Goal: Task Accomplishment & Management: Use online tool/utility

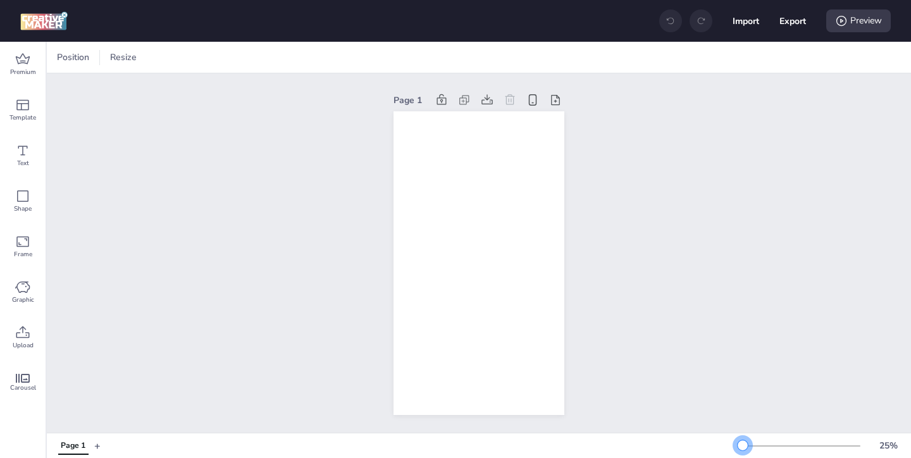
drag, startPoint x: 763, startPoint y: 445, endPoint x: 744, endPoint y: 447, distance: 19.2
click at [744, 447] on div at bounding box center [743, 445] width 10 height 10
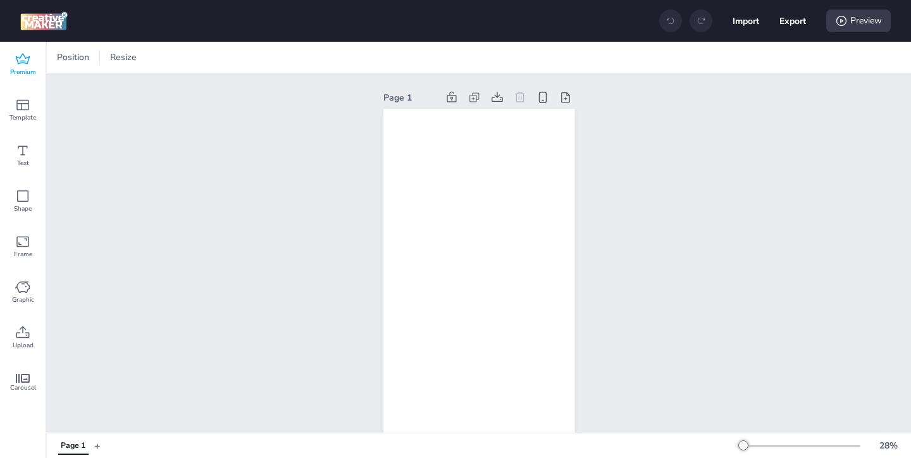
click at [22, 63] on icon at bounding box center [23, 58] width 14 height 11
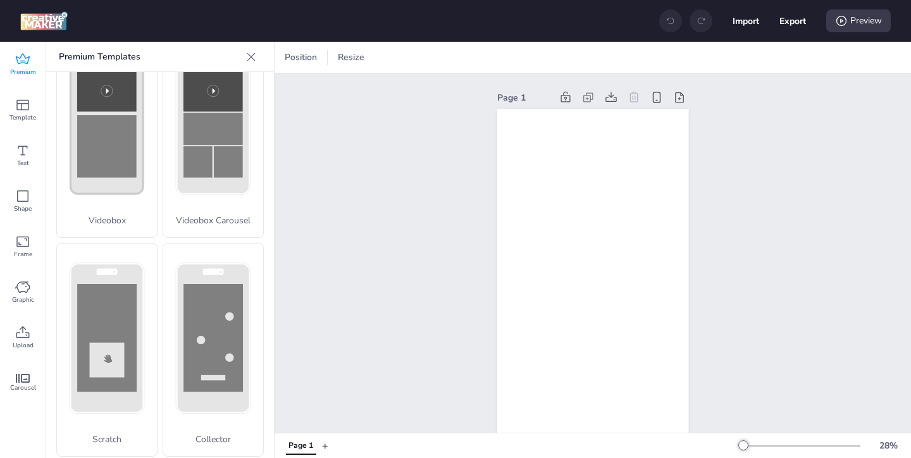
scroll to position [504, 0]
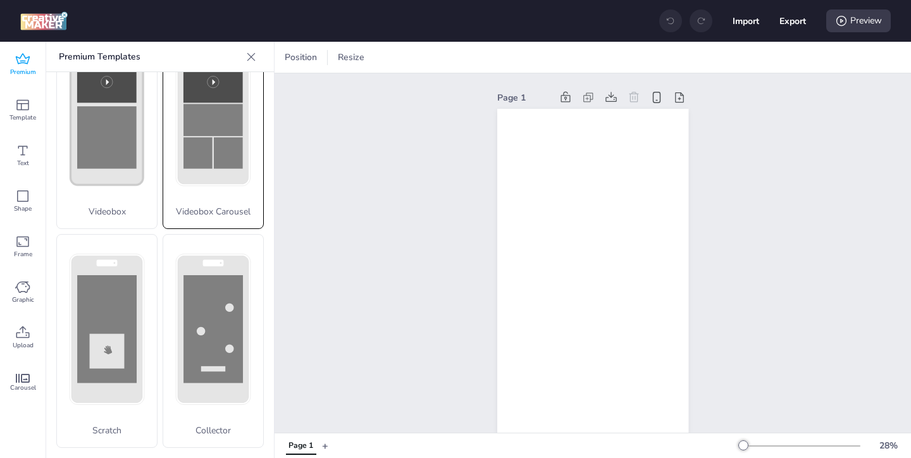
click at [201, 211] on p "Videobox Carousel" at bounding box center [213, 211] width 100 height 13
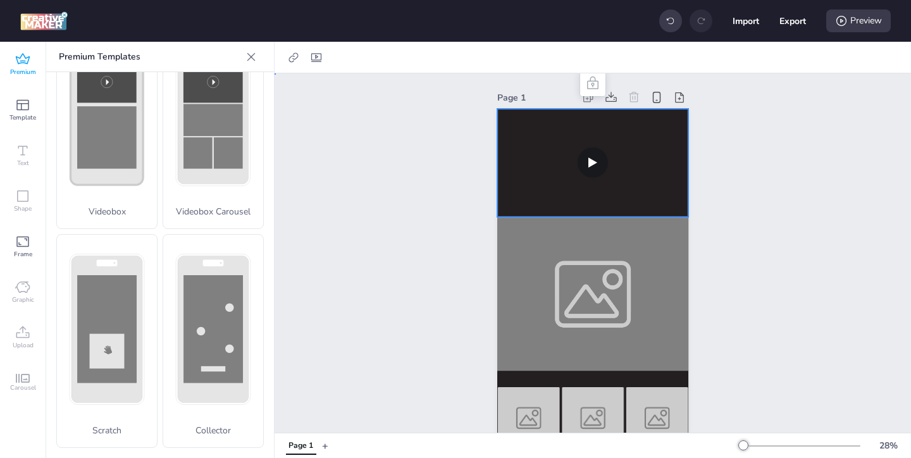
click at [551, 198] on video at bounding box center [592, 163] width 191 height 108
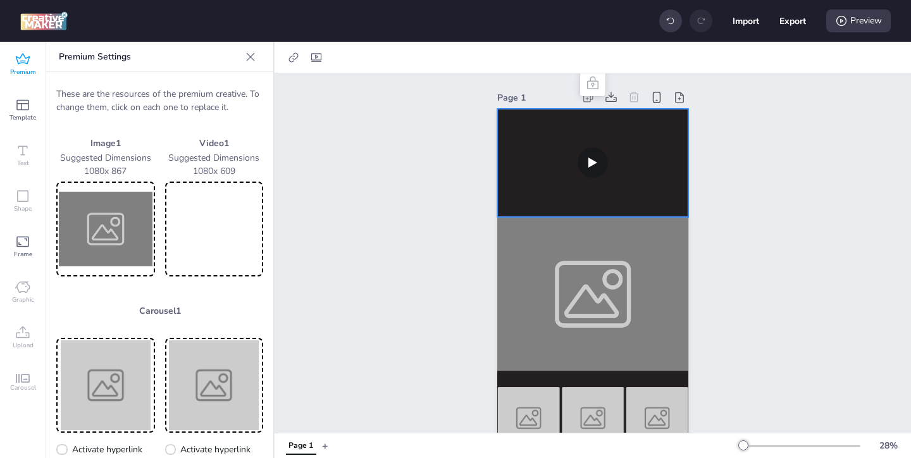
click at [99, 236] on img at bounding box center [106, 229] width 94 height 90
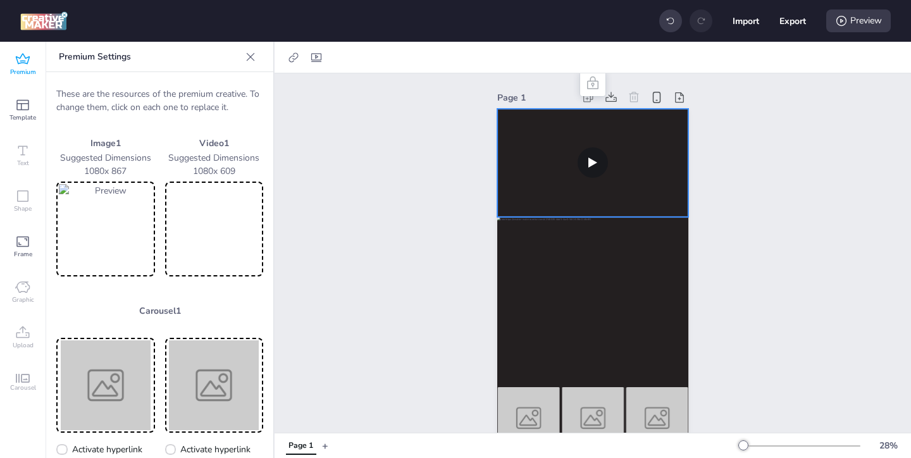
click at [567, 187] on video at bounding box center [592, 163] width 191 height 108
click at [218, 234] on video at bounding box center [215, 229] width 94 height 90
click at [106, 352] on img at bounding box center [106, 385] width 94 height 90
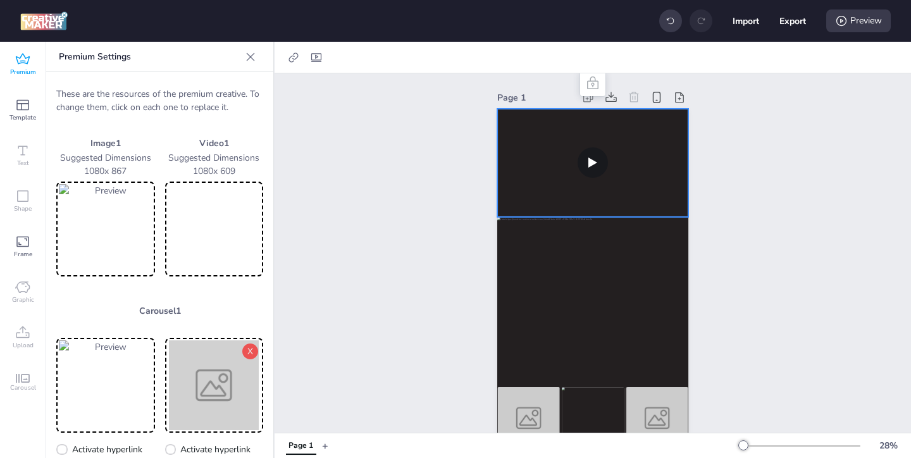
click at [228, 383] on img at bounding box center [215, 385] width 94 height 90
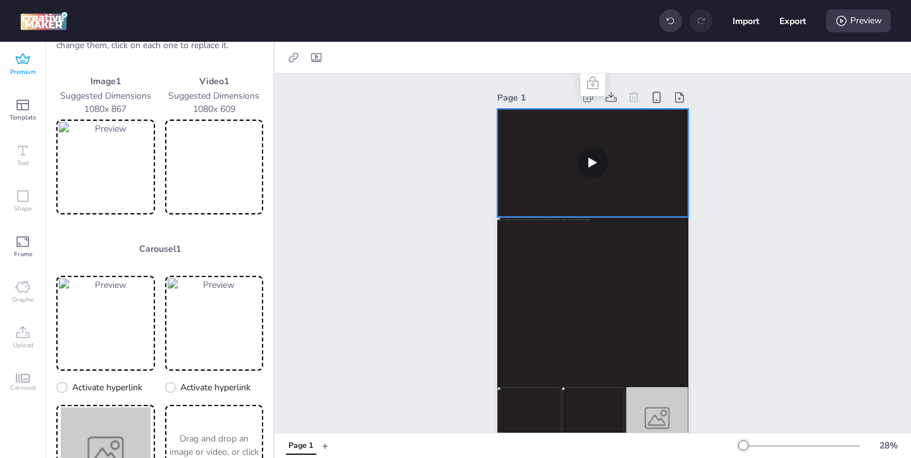
scroll to position [89, 0]
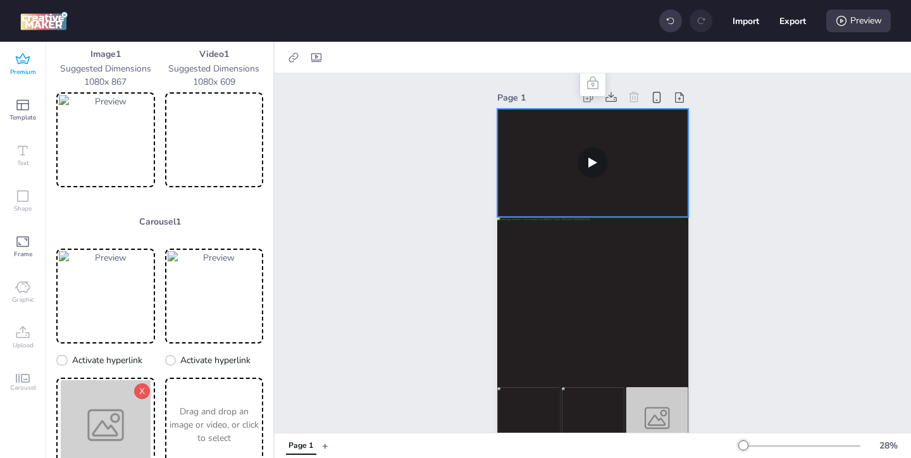
click at [128, 399] on img at bounding box center [106, 425] width 94 height 90
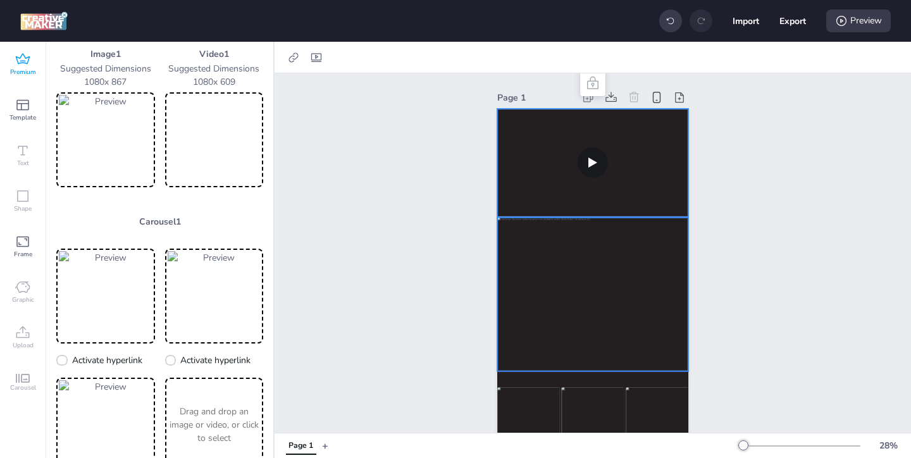
click at [644, 295] on div at bounding box center [592, 295] width 191 height 154
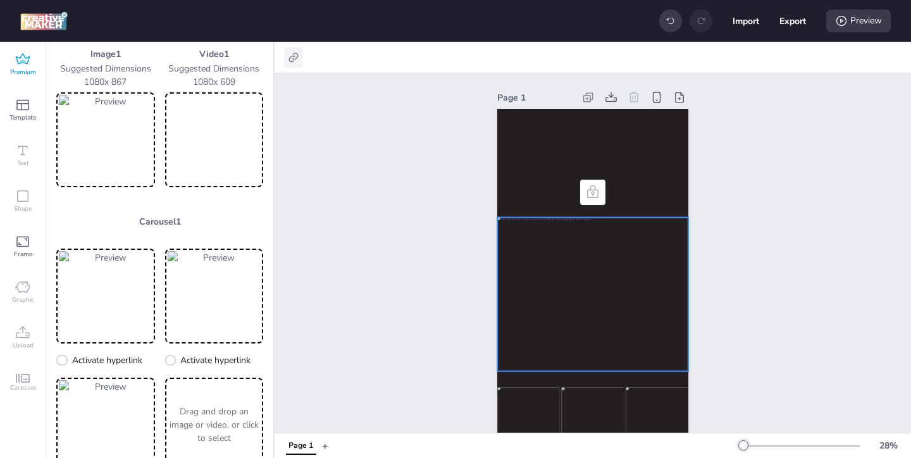
click at [295, 59] on icon at bounding box center [293, 57] width 13 height 13
click at [171, 87] on span at bounding box center [166, 89] width 11 height 11
click at [168, 90] on input "Activate hyperlink" at bounding box center [164, 94] width 8 height 8
checkbox input "true"
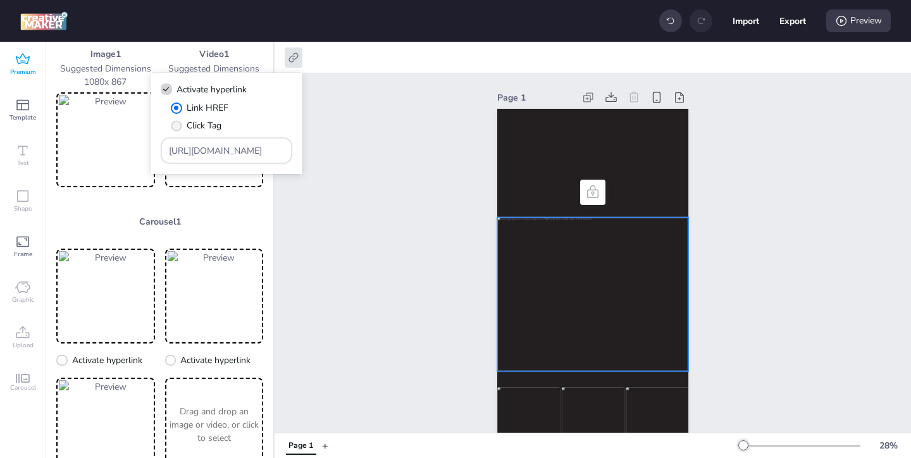
click at [210, 119] on span "Click Tag" at bounding box center [204, 125] width 35 height 13
click at [178, 127] on input "Click Tag" at bounding box center [174, 131] width 8 height 8
radio input "true"
drag, startPoint x: 263, startPoint y: 153, endPoint x: 220, endPoint y: 119, distance: 54.6
click at [223, 122] on div "Link HREF Click Tag [URL][DOMAIN_NAME]" at bounding box center [227, 132] width 132 height 63
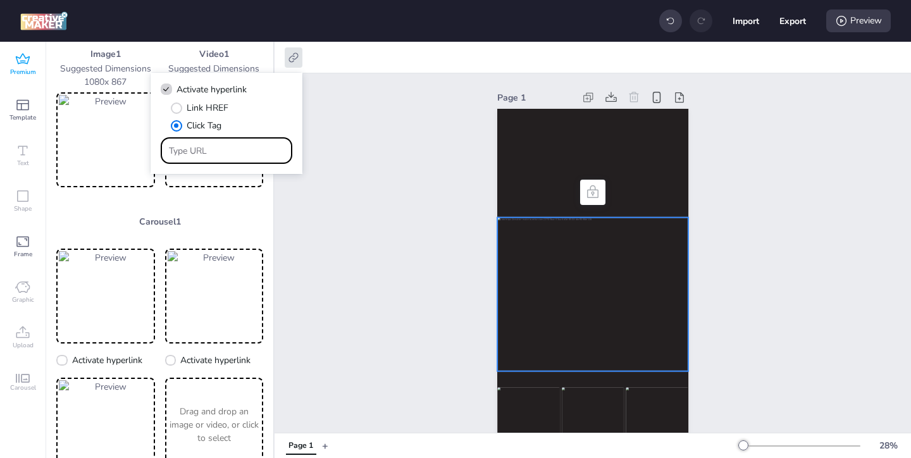
click at [263, 154] on input "Type URL" at bounding box center [227, 150] width 116 height 13
paste input "[URL][DOMAIN_NAME]"
type input "[URL][DOMAIN_NAME]"
click at [358, 249] on div "Page 1" at bounding box center [593, 268] width 637 height 391
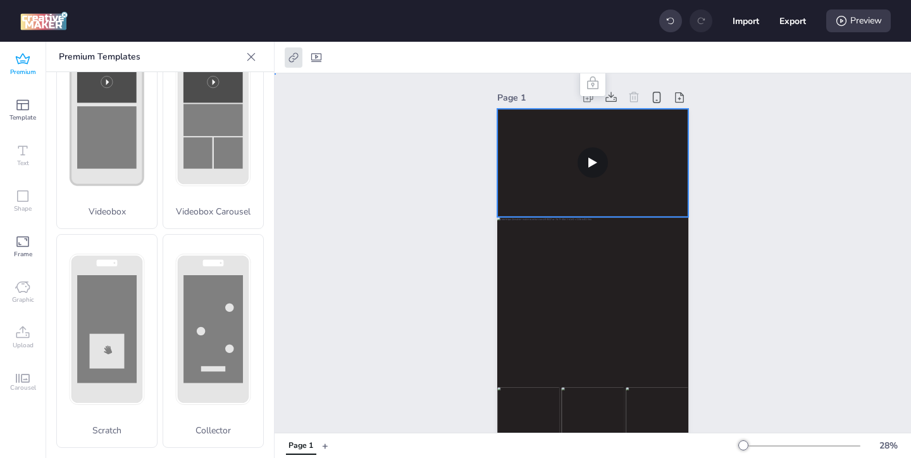
click at [628, 157] on video at bounding box center [592, 163] width 191 height 108
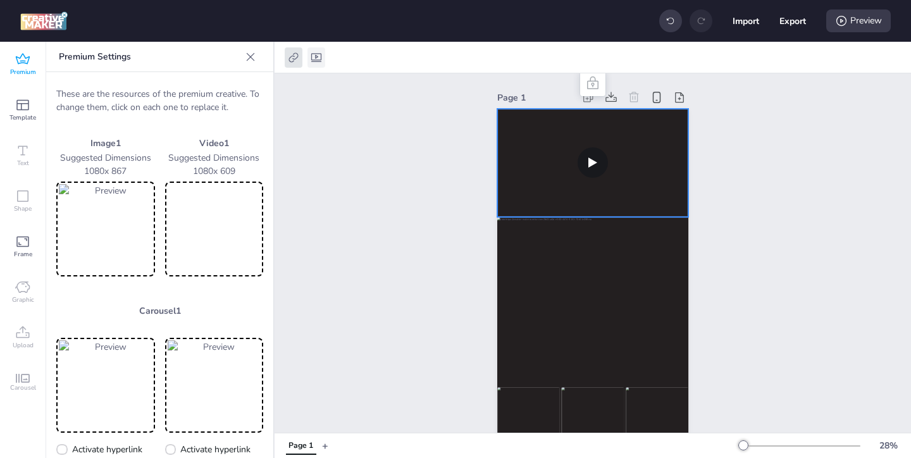
click at [315, 53] on icon at bounding box center [316, 57] width 13 height 13
select select "contain"
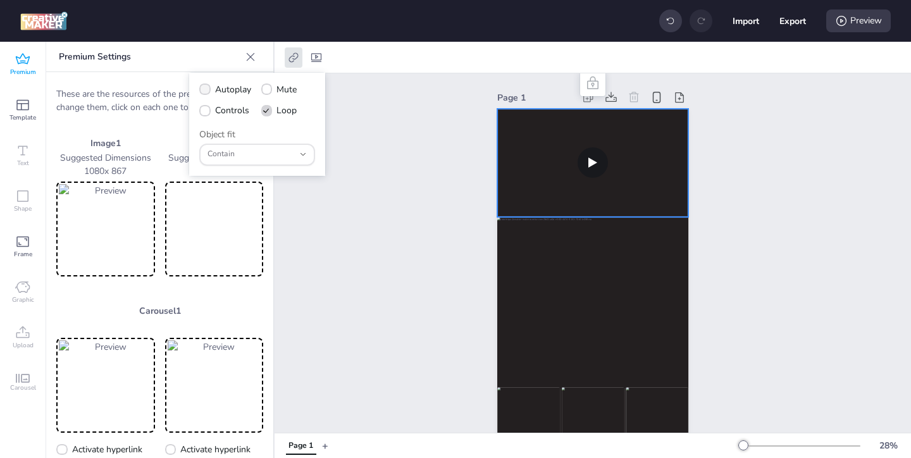
click at [202, 88] on icon at bounding box center [205, 89] width 9 height 7
click at [202, 90] on input "Autoplay" at bounding box center [203, 94] width 8 height 8
checkbox input "true"
click at [204, 112] on icon at bounding box center [205, 111] width 9 height 7
click at [204, 112] on input "Controls" at bounding box center [203, 115] width 8 height 8
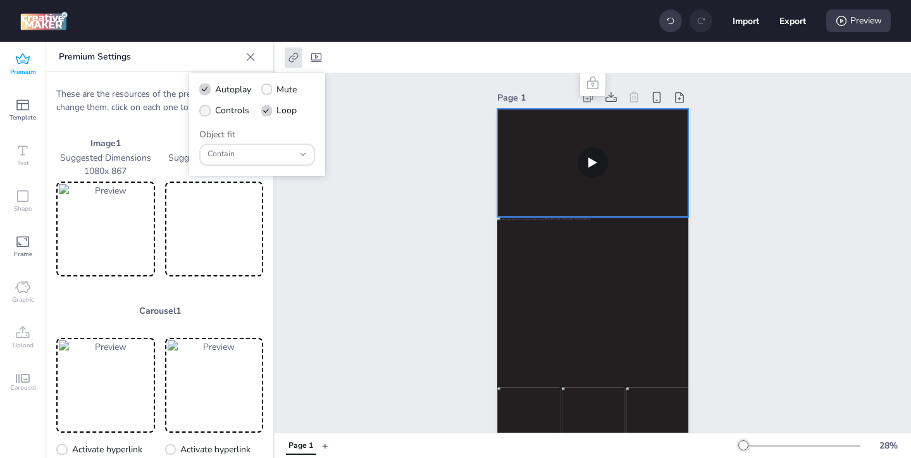
checkbox input "true"
click at [533, 183] on video at bounding box center [592, 163] width 191 height 108
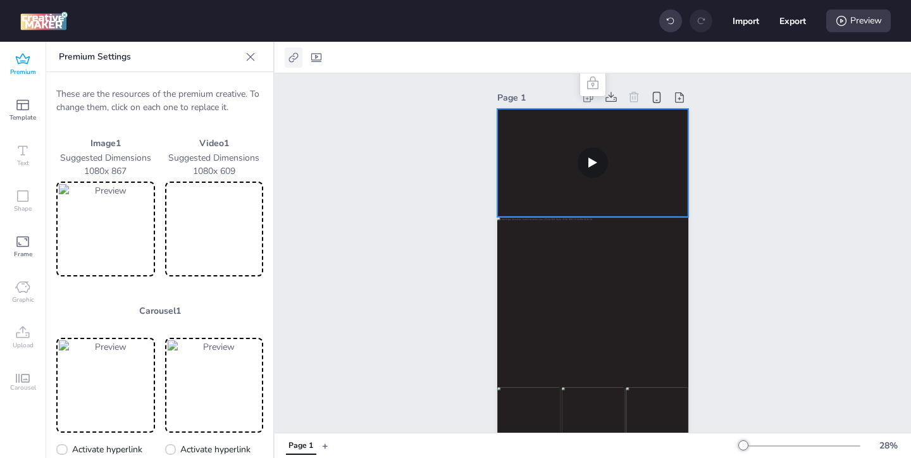
click at [290, 58] on icon at bounding box center [293, 57] width 13 height 13
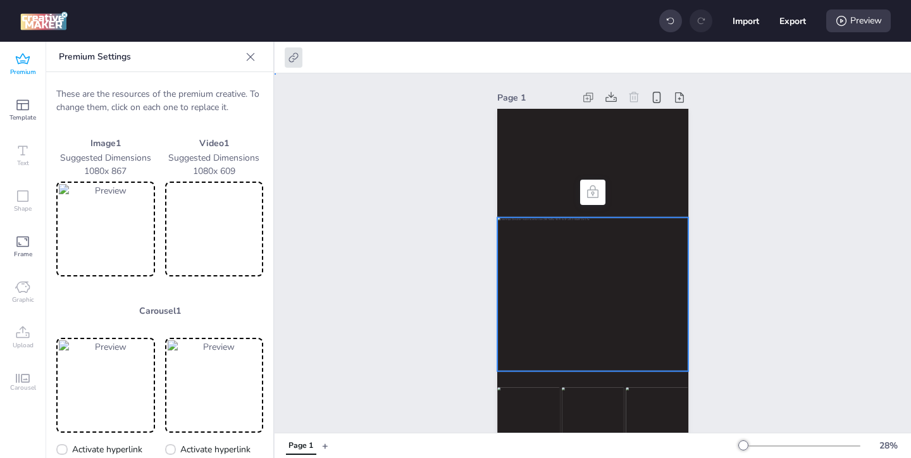
click at [597, 304] on div at bounding box center [592, 295] width 191 height 154
click at [290, 53] on icon at bounding box center [293, 57] width 13 height 13
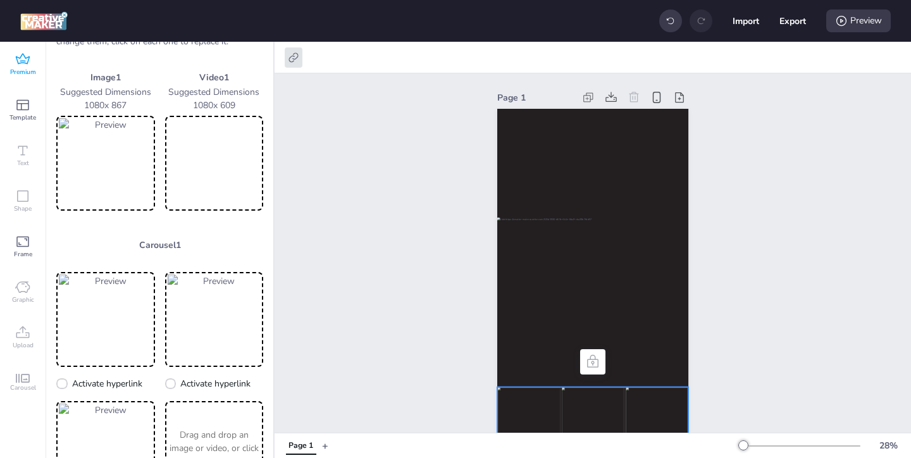
scroll to position [115, 0]
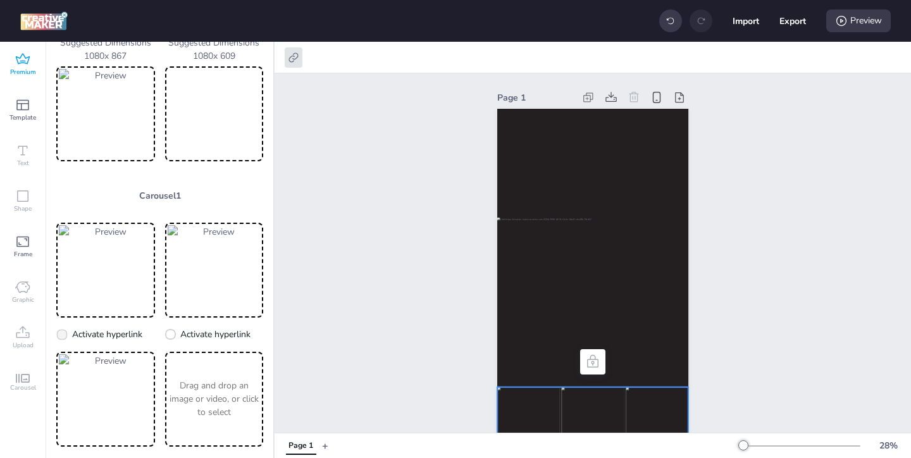
click at [68, 332] on label "Activate hyperlink" at bounding box center [99, 334] width 95 height 22
click at [64, 335] on input "Activate hyperlink" at bounding box center [60, 339] width 8 height 8
checkbox input "true"
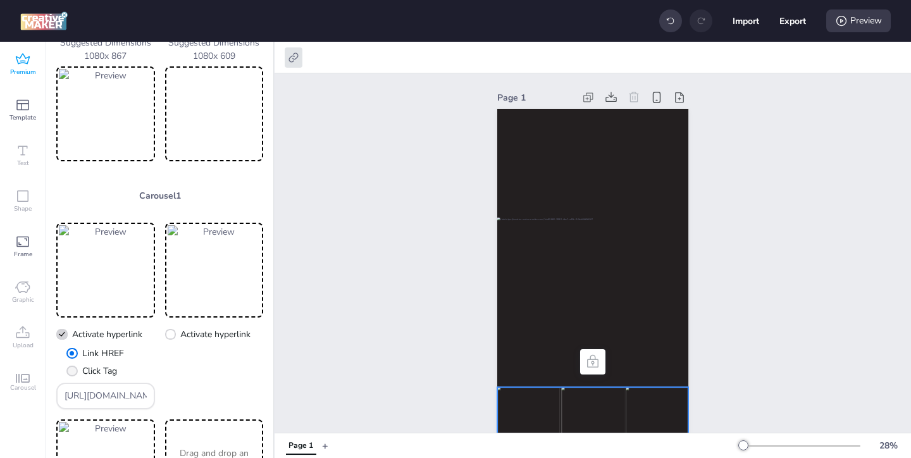
click at [87, 368] on span "Click Tag" at bounding box center [99, 370] width 35 height 13
click at [74, 372] on input "Click Tag" at bounding box center [70, 376] width 8 height 8
radio input "true"
drag, startPoint x: 142, startPoint y: 397, endPoint x: 104, endPoint y: 370, distance: 47.2
click at [105, 371] on div "Link HREF Click Tag [URL][DOMAIN_NAME]" at bounding box center [105, 378] width 99 height 63
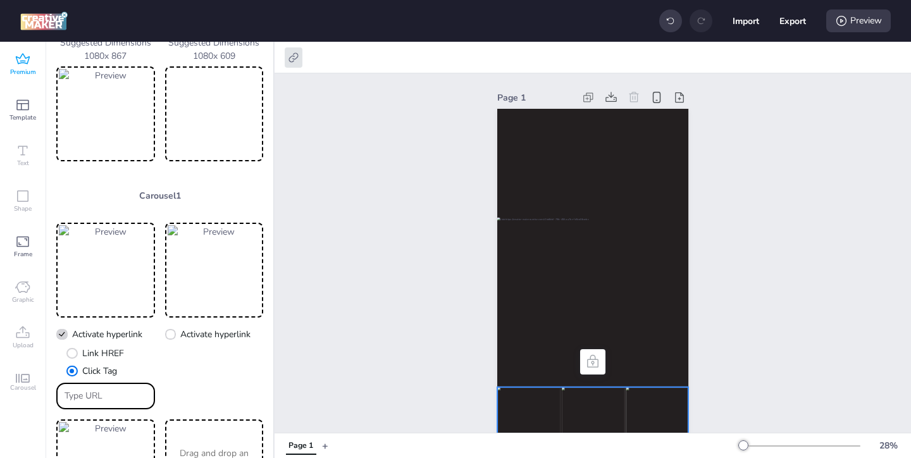
paste input "[URL][DOMAIN_NAME]"
type input "[URL][DOMAIN_NAME]"
click at [172, 335] on icon at bounding box center [170, 334] width 9 height 7
click at [172, 335] on input "Activate hyperlink" at bounding box center [169, 339] width 8 height 8
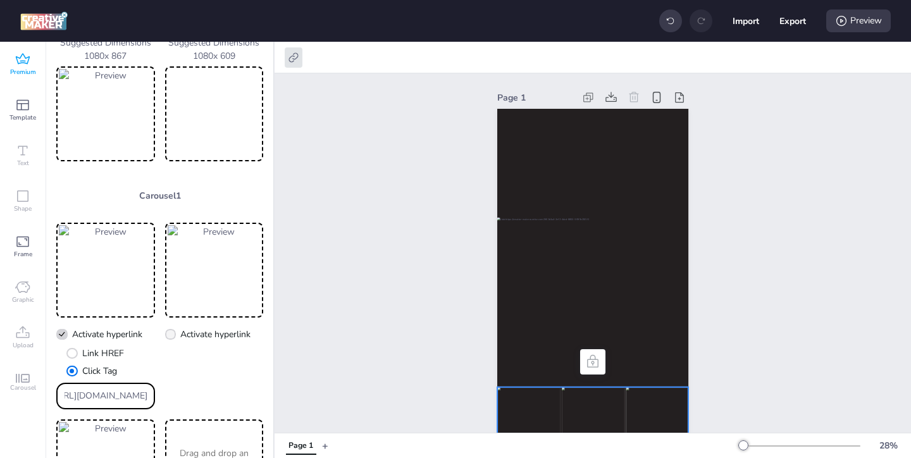
checkbox input "true"
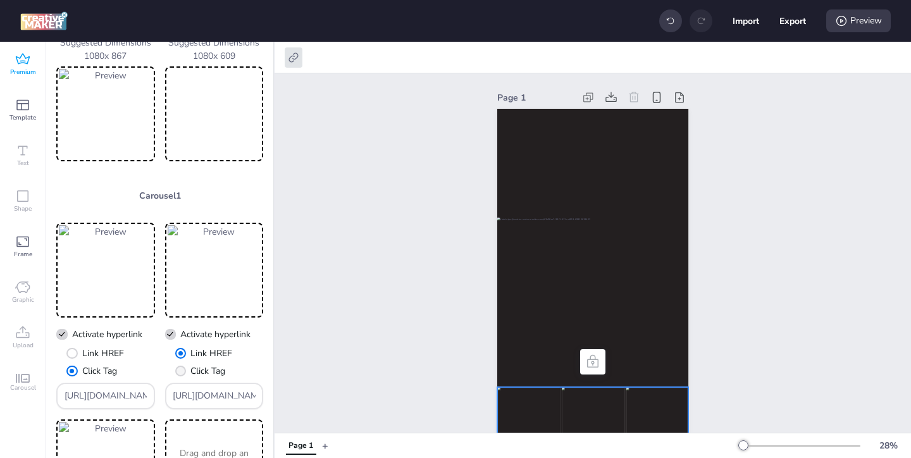
click at [192, 370] on span "Click Tag" at bounding box center [207, 370] width 35 height 13
click at [183, 372] on input "Click Tag" at bounding box center [179, 376] width 8 height 8
radio input "true"
drag, startPoint x: 250, startPoint y: 396, endPoint x: 196, endPoint y: 349, distance: 71.3
click at [202, 356] on div "Link HREF Click Tag [URL][DOMAIN_NAME]" at bounding box center [214, 378] width 99 height 63
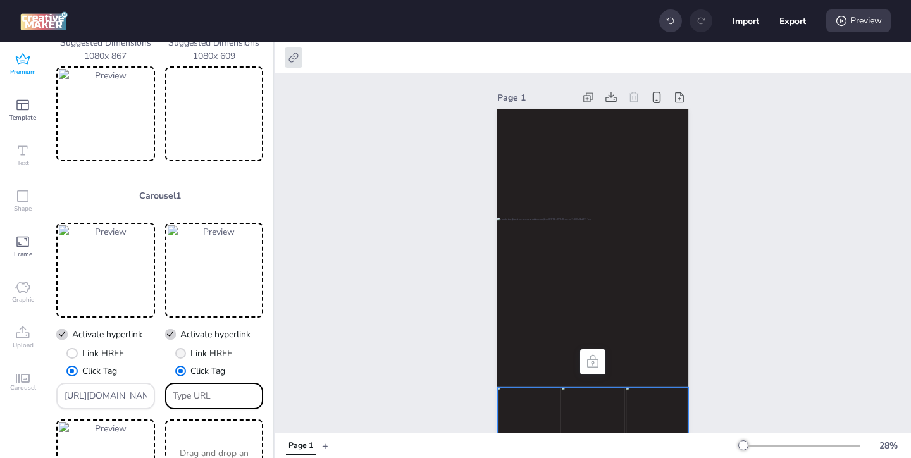
paste input "[URL][DOMAIN_NAME]"
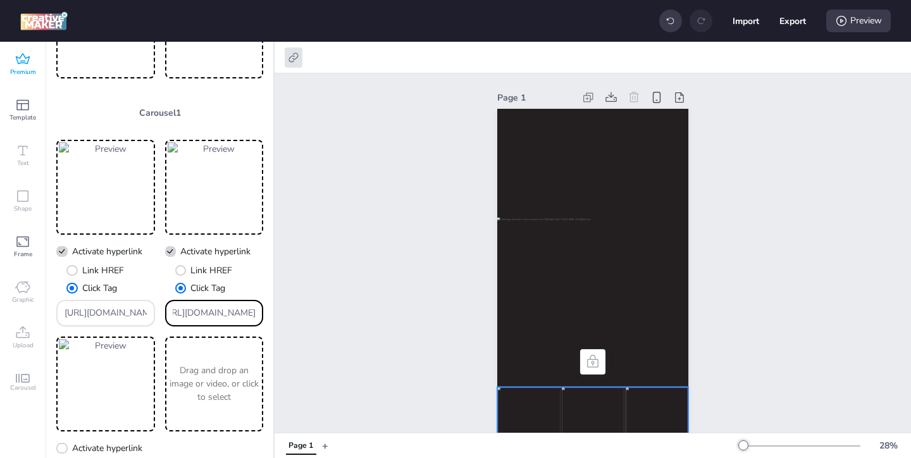
scroll to position [219, 0]
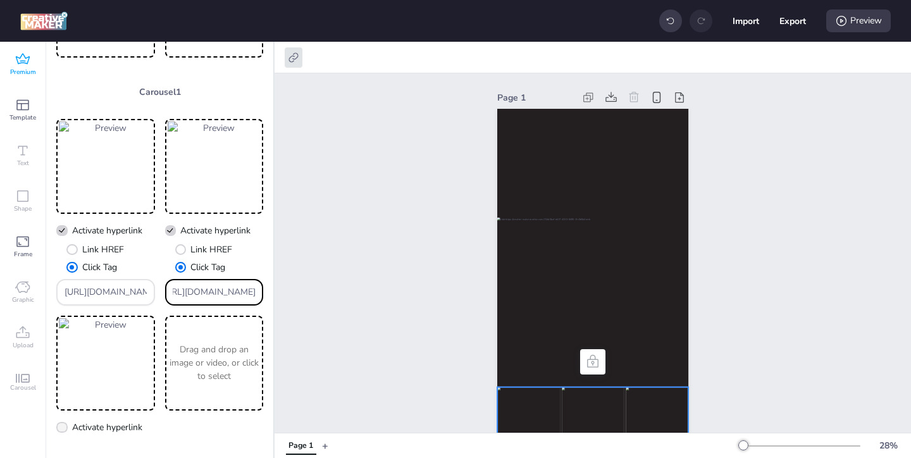
type input "[URL][DOMAIN_NAME]"
click at [80, 424] on span "Activate hyperlink" at bounding box center [107, 427] width 70 height 13
click at [64, 428] on input "Activate hyperlink" at bounding box center [60, 432] width 8 height 8
checkbox input "true"
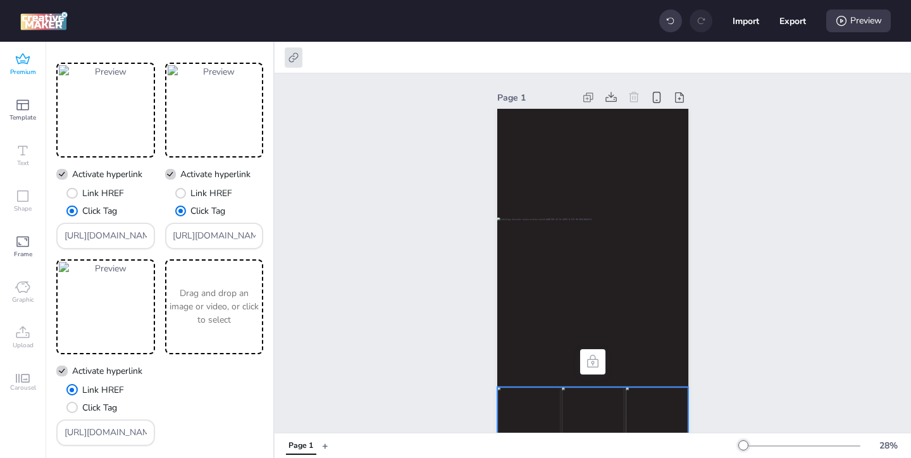
scroll to position [280, 0]
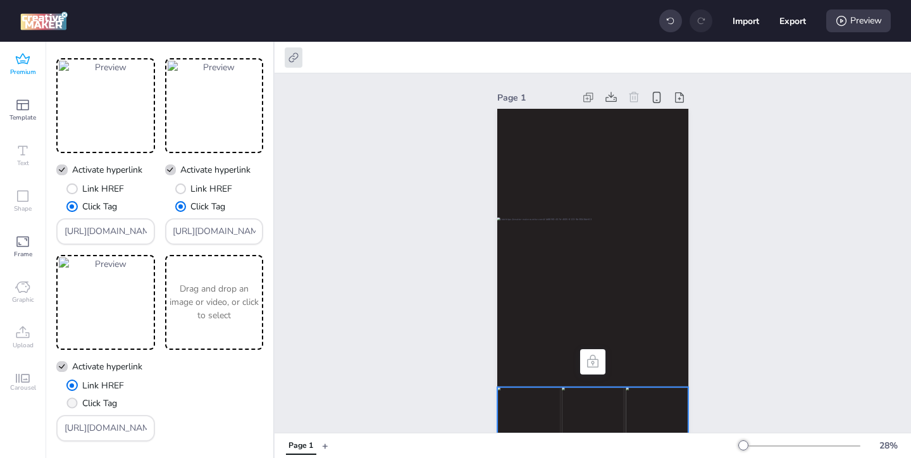
click at [103, 404] on span "Click Tag" at bounding box center [99, 403] width 35 height 13
click at [74, 404] on input "Click Tag" at bounding box center [70, 408] width 8 height 8
radio input "true"
drag, startPoint x: 143, startPoint y: 426, endPoint x: 97, endPoint y: 390, distance: 58.2
click at [101, 394] on div "Link HREF Click Tag [URL][DOMAIN_NAME]" at bounding box center [105, 410] width 99 height 63
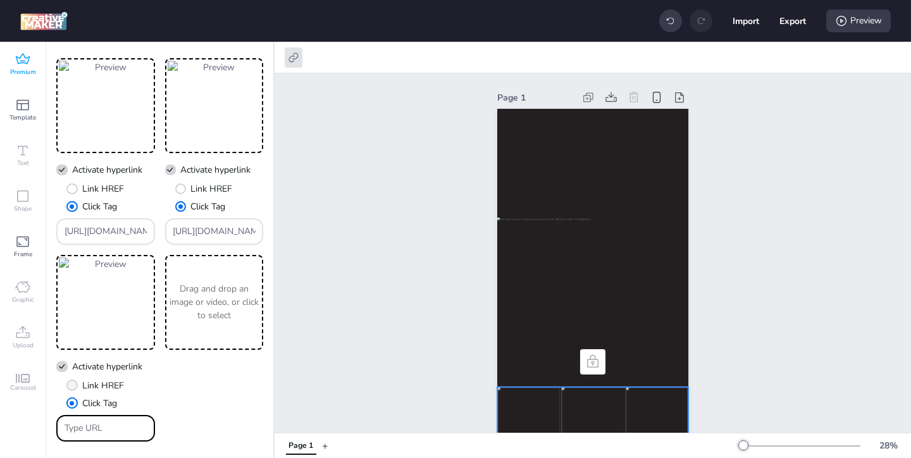
paste input "[URL][DOMAIN_NAME]"
type input "[URL][DOMAIN_NAME]"
click at [185, 385] on div "X Activate hyperlink Link HREF Click Tag [URL][DOMAIN_NAME] X Activate hyperlin…" at bounding box center [159, 249] width 207 height 383
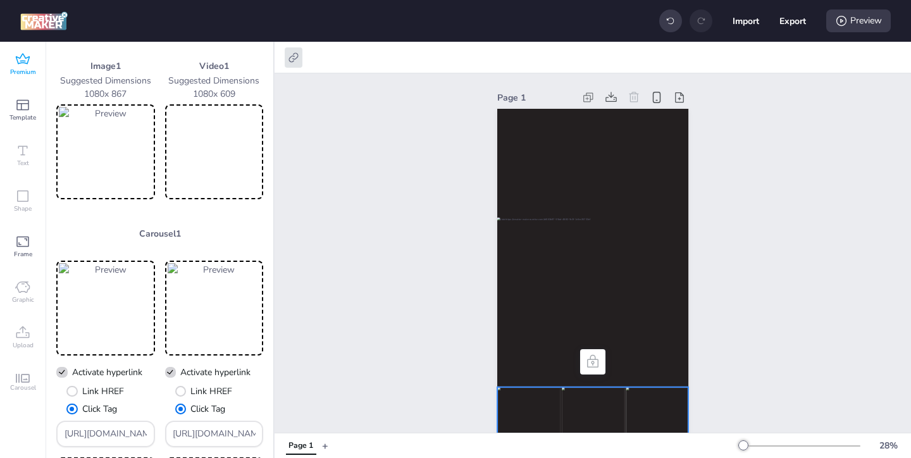
scroll to position [70, 0]
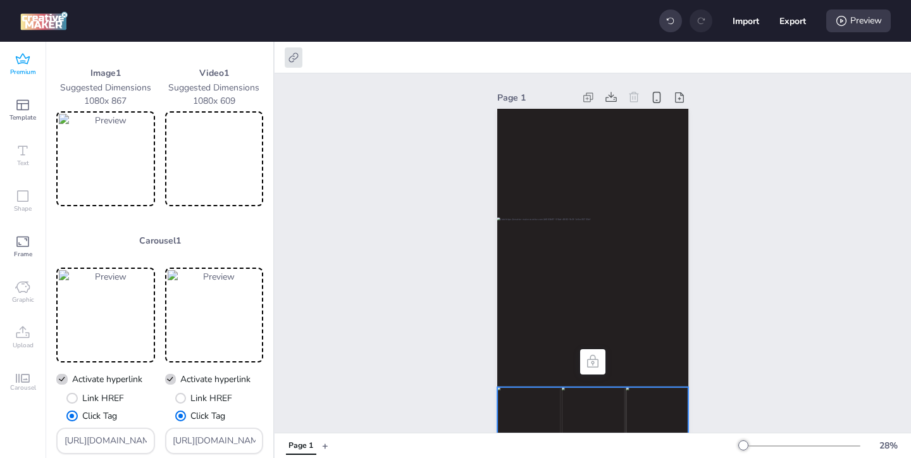
click at [124, 167] on img at bounding box center [106, 159] width 94 height 90
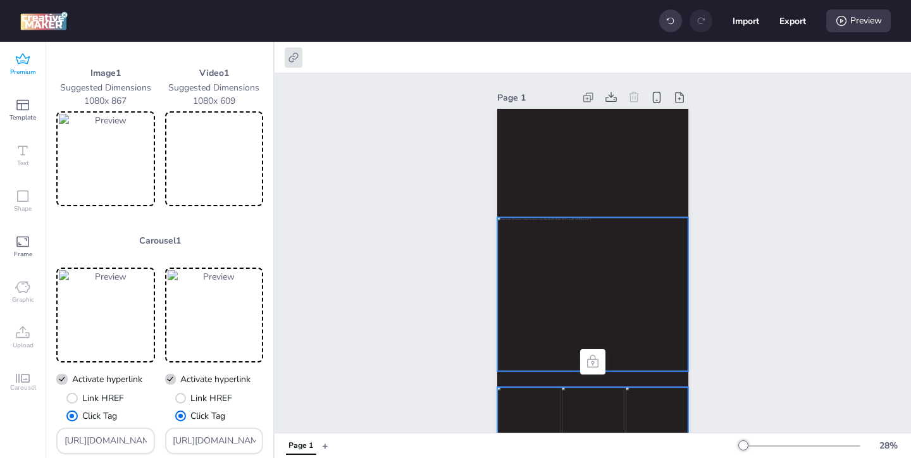
click at [546, 313] on div at bounding box center [592, 295] width 191 height 154
click at [290, 56] on icon at bounding box center [293, 57] width 13 height 13
click at [270, 285] on div "These are the resources of the premium creative. To change them, click on each …" at bounding box center [159, 342] width 227 height 680
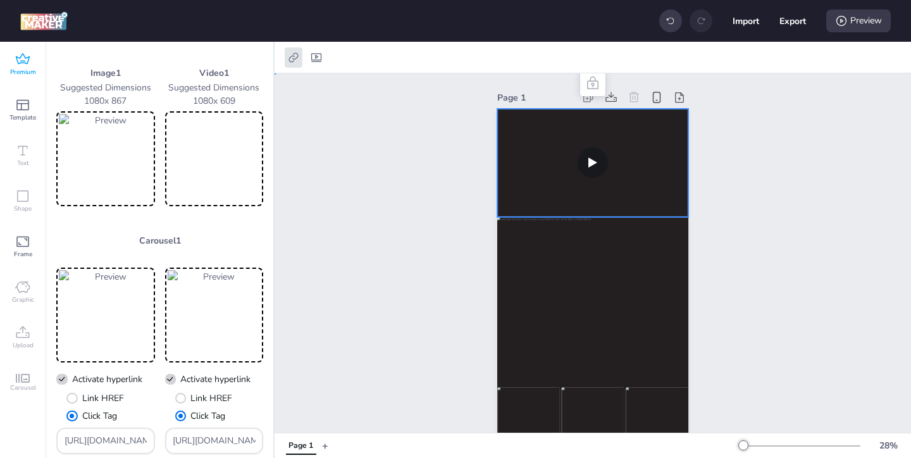
click at [507, 194] on video at bounding box center [592, 163] width 191 height 108
click at [297, 56] on icon at bounding box center [293, 57] width 9 height 9
click at [409, 218] on div "Page 1" at bounding box center [593, 268] width 637 height 391
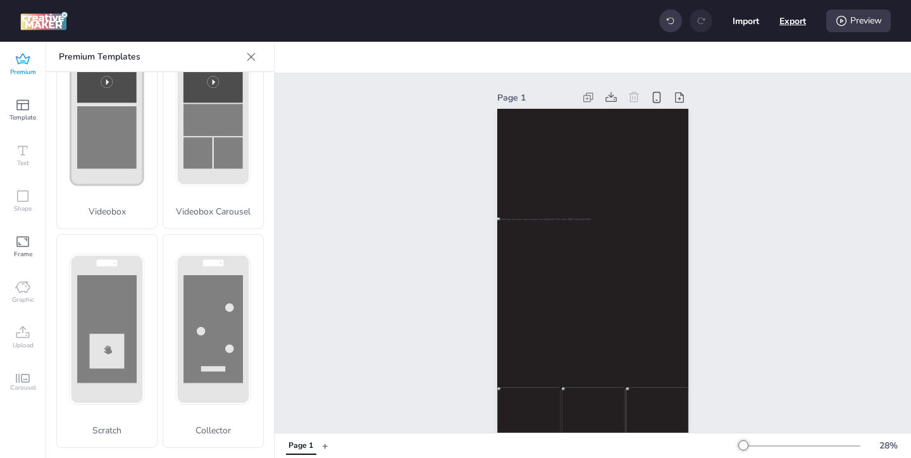
click at [791, 16] on button "Export" at bounding box center [793, 21] width 27 height 27
select select "html"
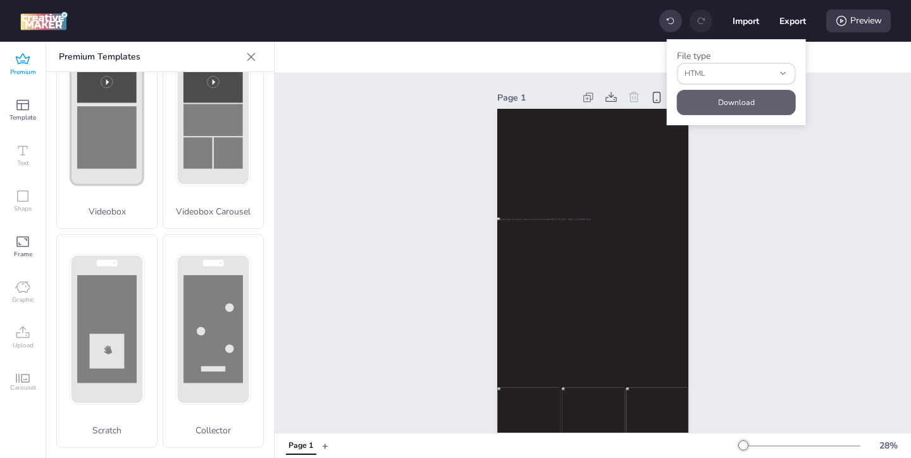
click at [733, 102] on button "Download" at bounding box center [736, 102] width 119 height 25
